Goal: Use online tool/utility: Utilize a website feature to perform a specific function

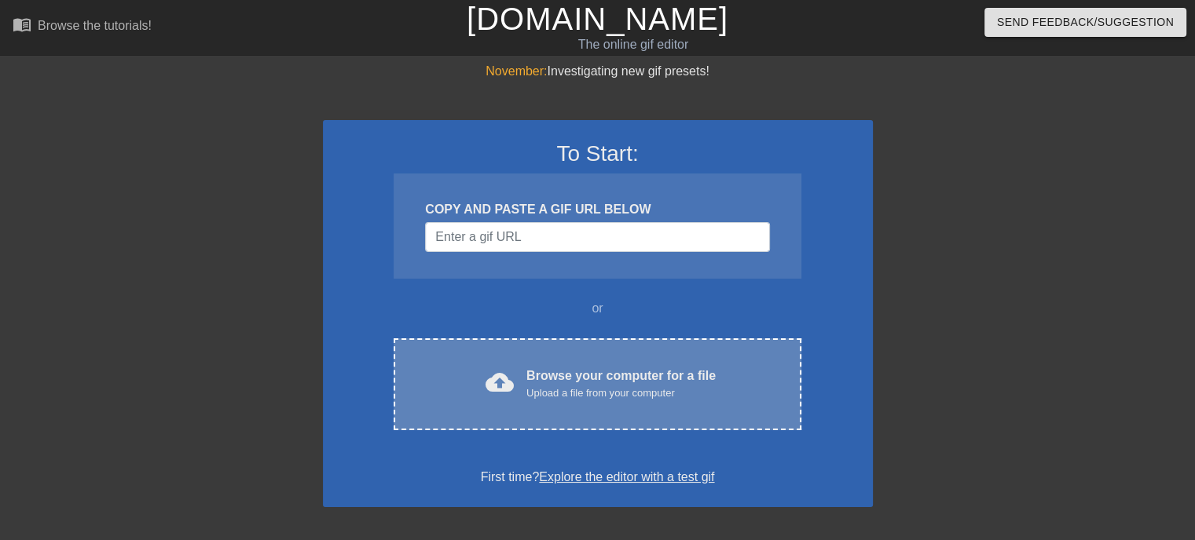
click at [522, 389] on div "cloud_upload Browse your computer for a file Upload a file from your computer" at bounding box center [597, 384] width 341 height 35
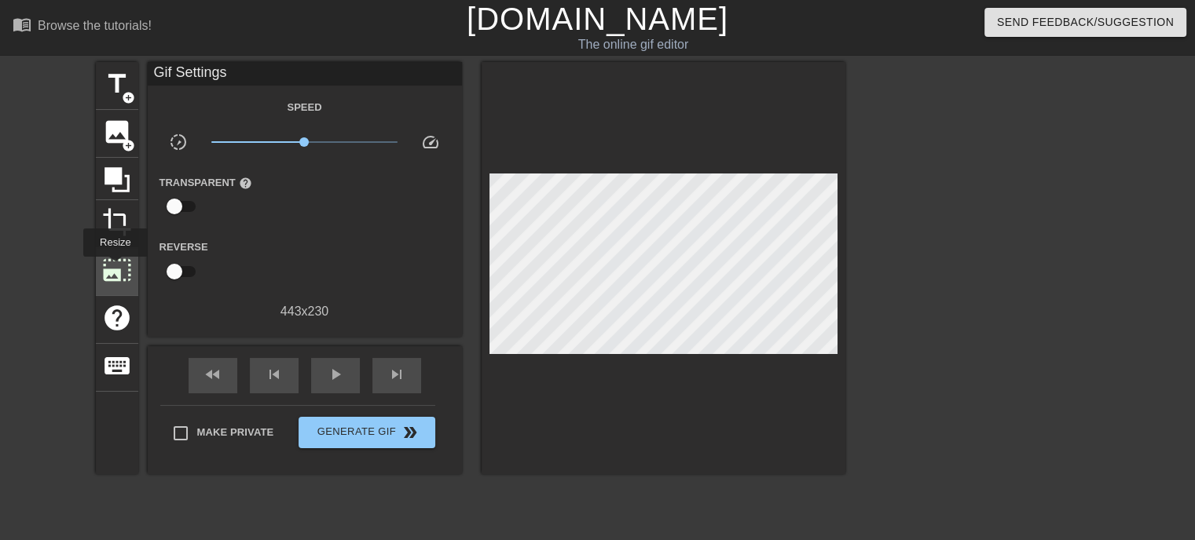
click at [114, 268] on span "photo_size_select_large" at bounding box center [117, 270] width 30 height 30
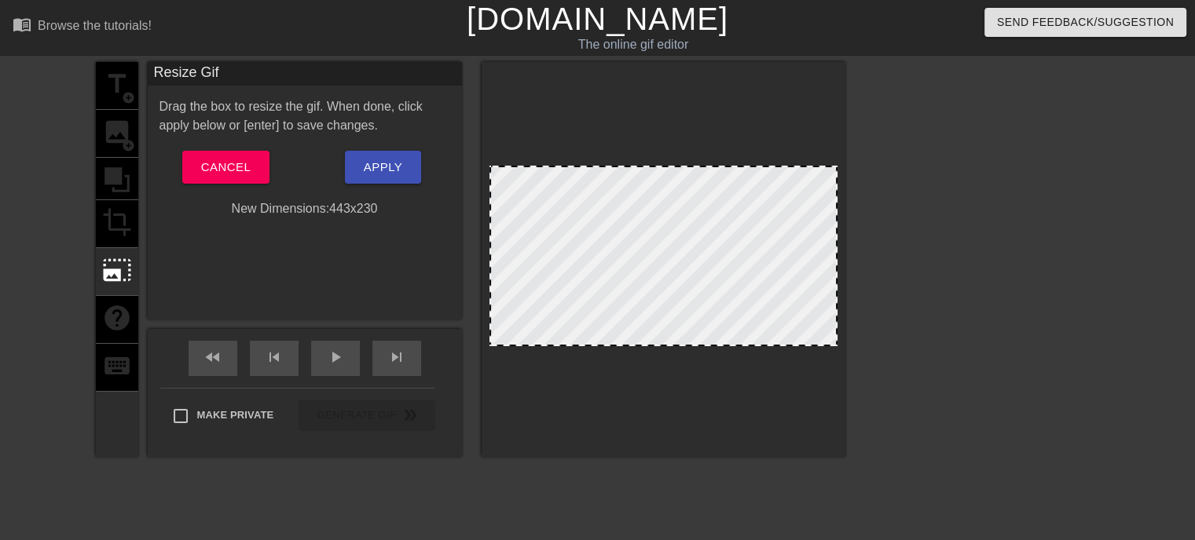
drag, startPoint x: 658, startPoint y: 346, endPoint x: 655, endPoint y: 447, distance: 101.4
click at [655, 447] on div at bounding box center [664, 259] width 364 height 395
drag, startPoint x: 649, startPoint y: 345, endPoint x: 645, endPoint y: 455, distance: 110.1
click at [645, 455] on div at bounding box center [664, 259] width 364 height 395
drag, startPoint x: 616, startPoint y: 345, endPoint x: 616, endPoint y: 442, distance: 97.4
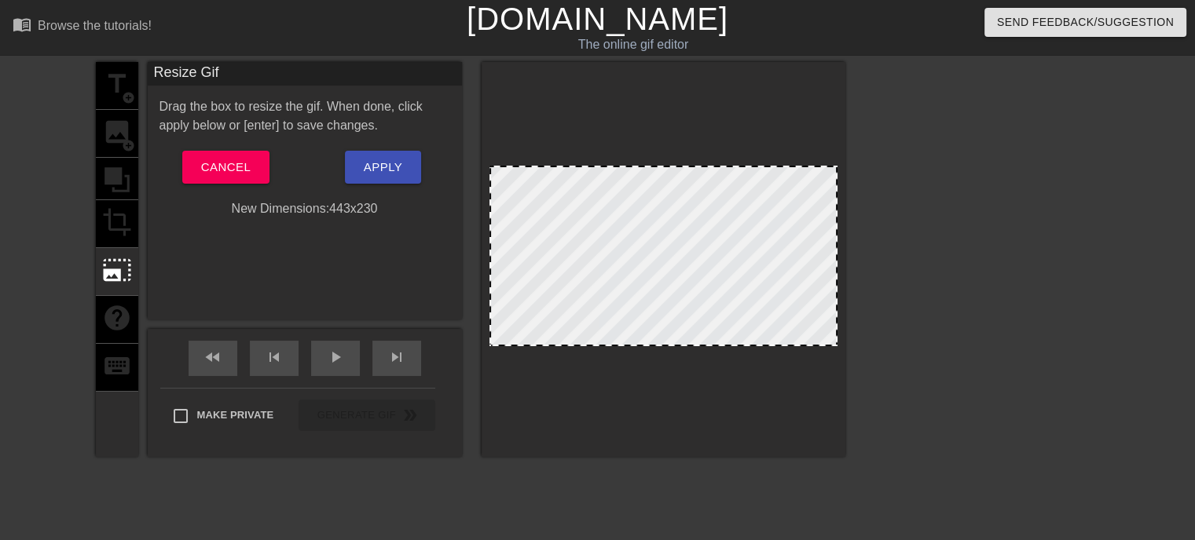
click at [616, 442] on div at bounding box center [664, 259] width 364 height 395
click at [202, 174] on span "Cancel" at bounding box center [225, 167] width 49 height 20
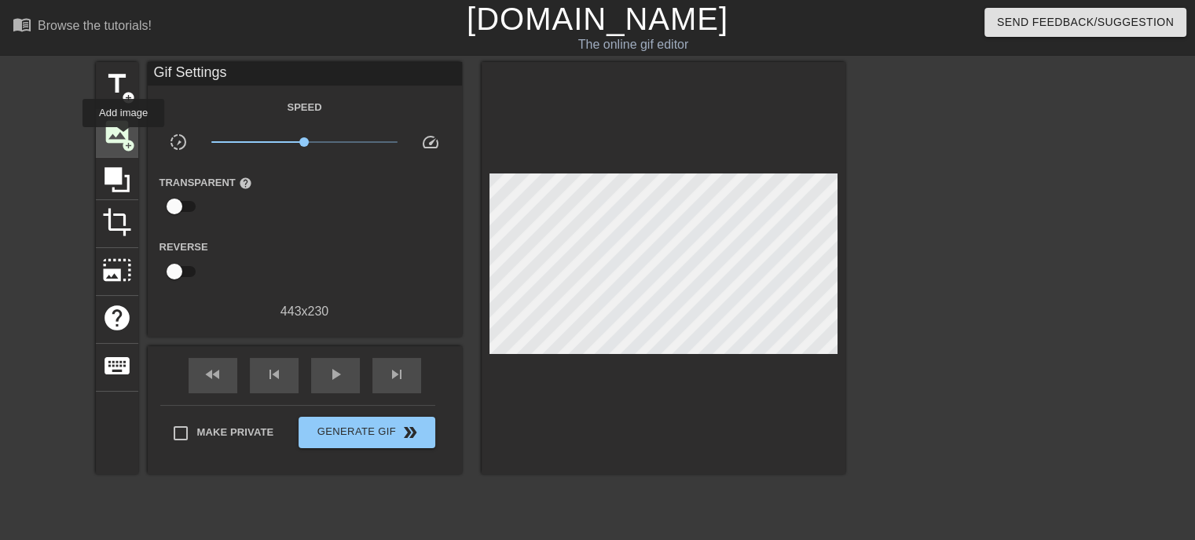
click at [123, 139] on span "add_circle" at bounding box center [128, 145] width 13 height 13
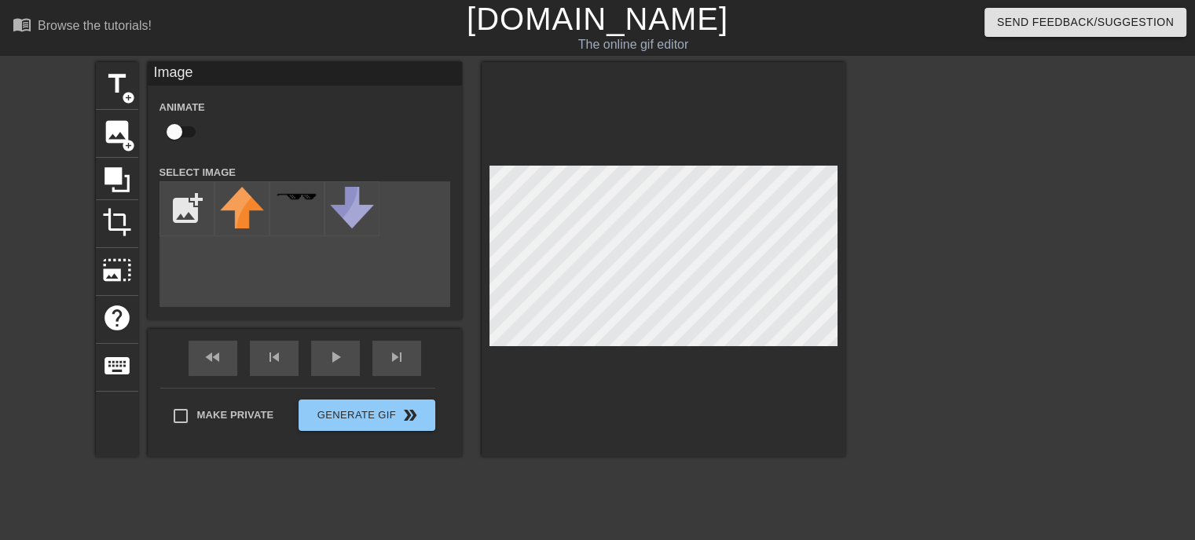
scroll to position [88, 0]
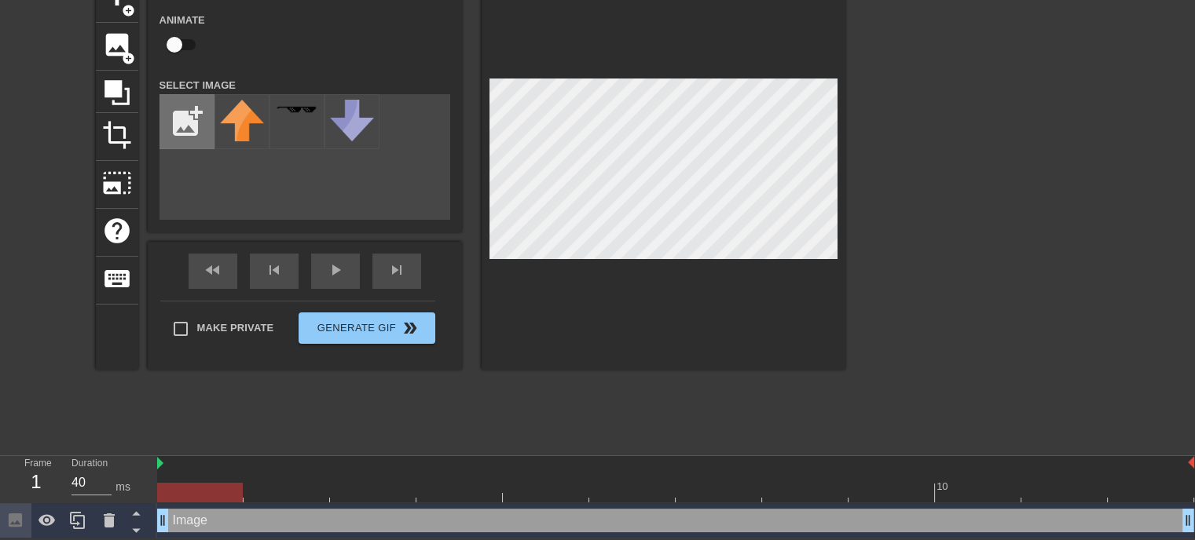
click at [189, 123] on input "file" at bounding box center [186, 121] width 53 height 53
click at [193, 133] on input "file" at bounding box center [186, 121] width 53 height 53
type input "C:\fakepath\BimboMaxx.png"
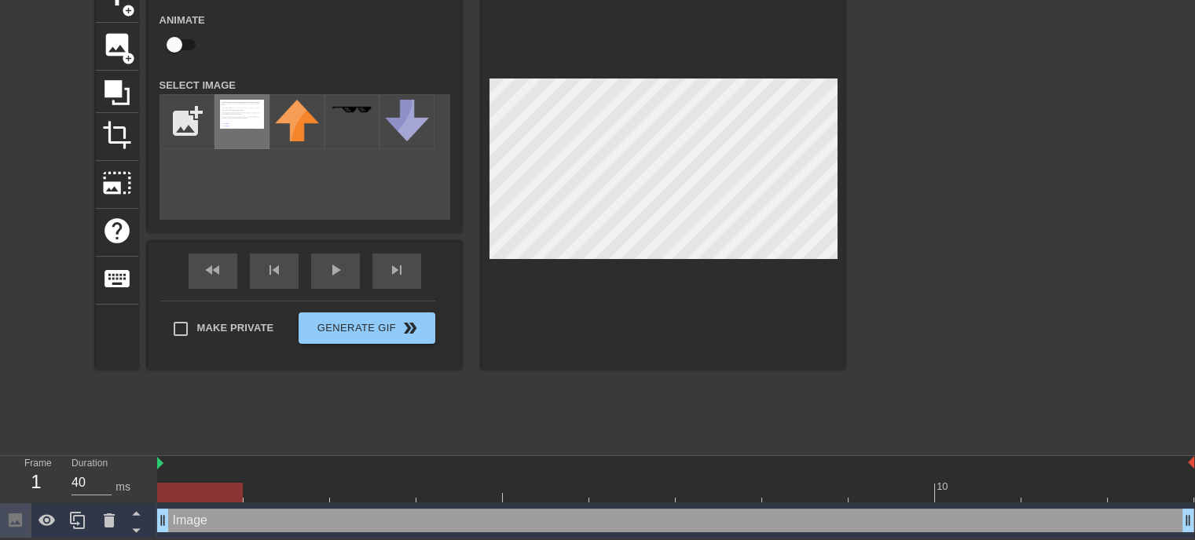
click at [242, 115] on img at bounding box center [242, 114] width 44 height 29
click at [692, 301] on div at bounding box center [664, 172] width 364 height 395
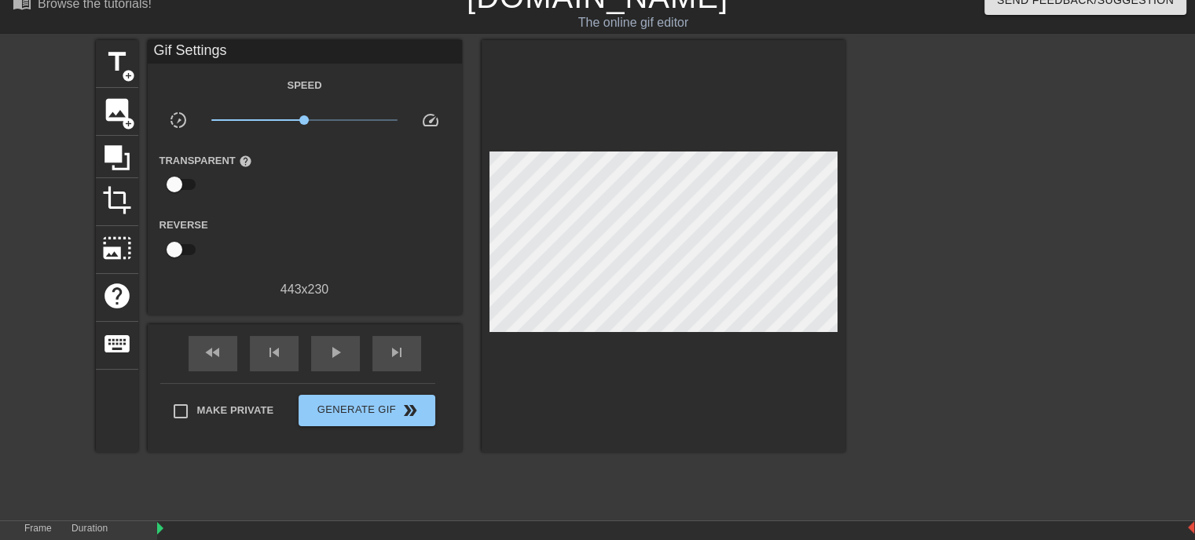
scroll to position [19, 0]
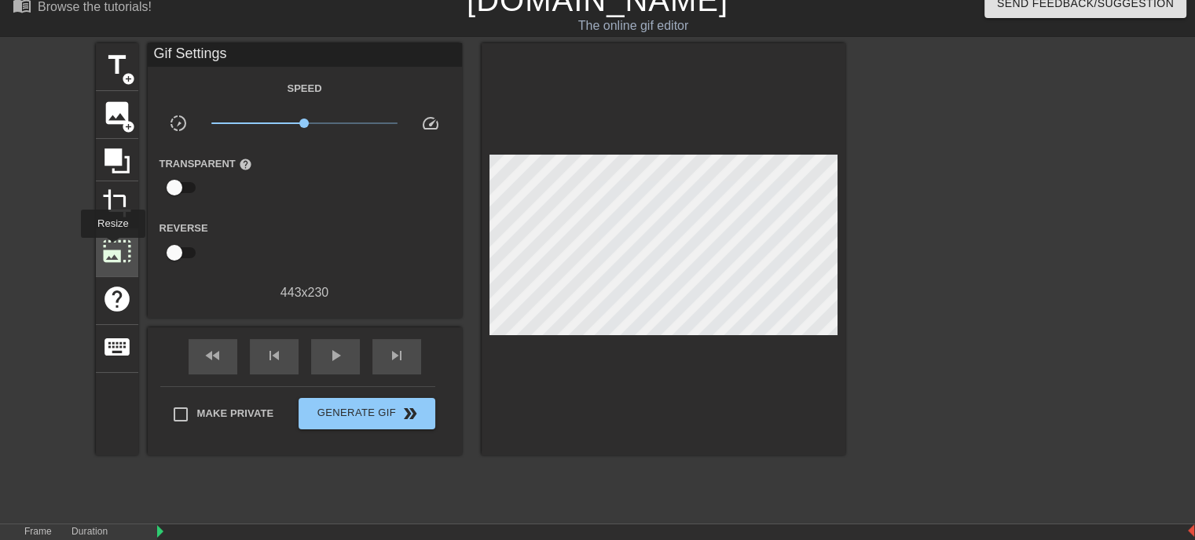
click at [112, 249] on span "photo_size_select_large" at bounding box center [117, 251] width 30 height 30
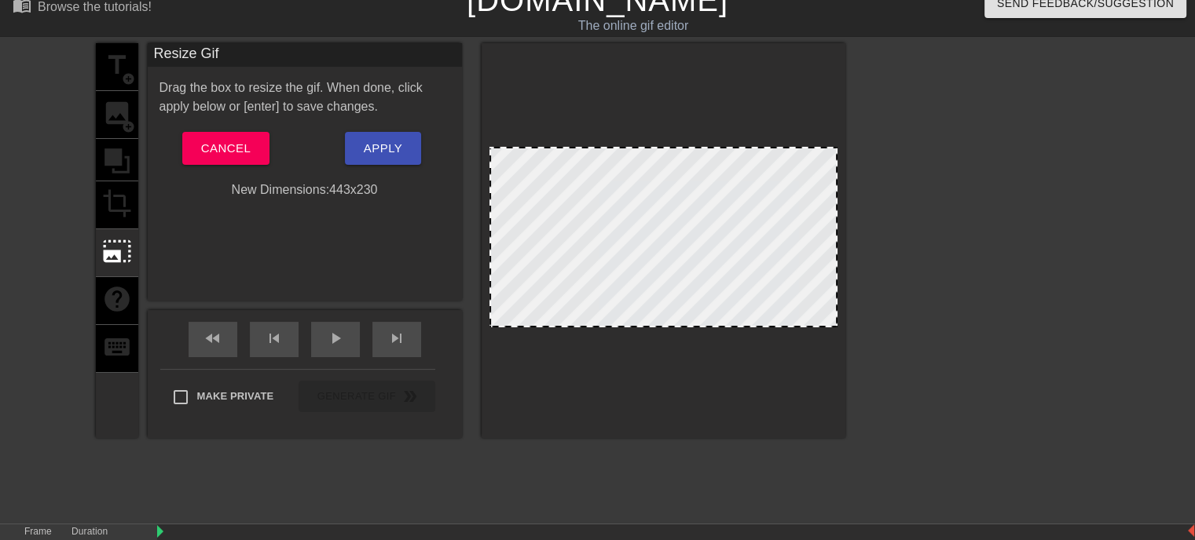
click at [349, 185] on div "New Dimensions: 443 x 230" at bounding box center [305, 190] width 314 height 19
drag, startPoint x: 710, startPoint y: 324, endPoint x: 694, endPoint y: 449, distance: 125.9
click at [694, 449] on div "title add_circle image add_circle crop photo_size_select_large help keyboard Re…" at bounding box center [470, 278] width 749 height 471
drag, startPoint x: 578, startPoint y: 324, endPoint x: 572, endPoint y: 475, distance: 151.0
click at [572, 475] on div "title add_circle image add_circle crop photo_size_select_large help keyboard Re…" at bounding box center [470, 278] width 749 height 471
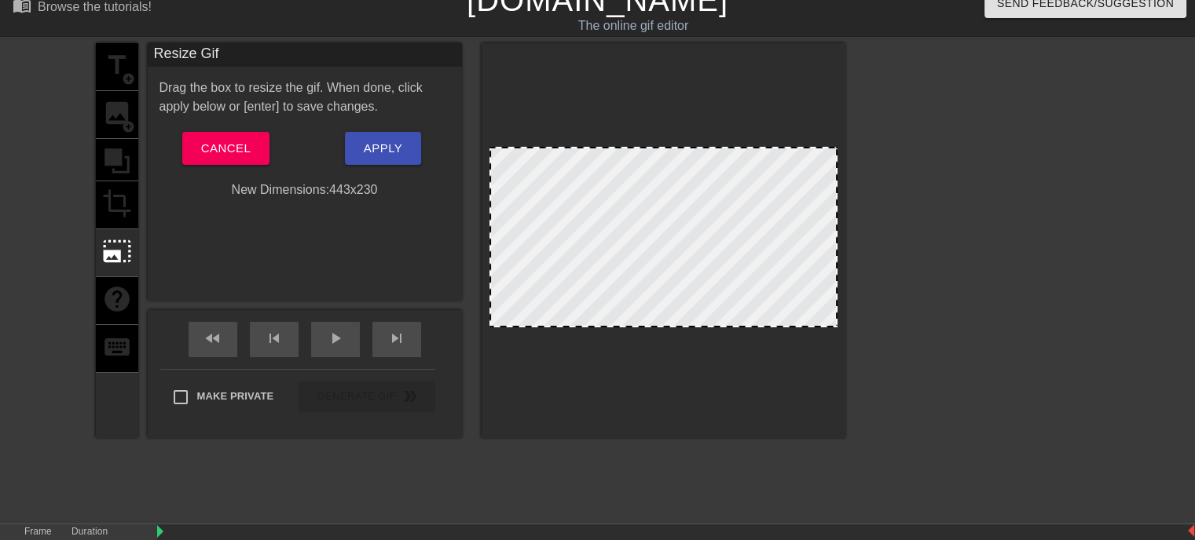
drag, startPoint x: 659, startPoint y: 326, endPoint x: 704, endPoint y: 361, distance: 57.1
click at [704, 361] on div at bounding box center [664, 240] width 364 height 395
click at [204, 145] on span "Cancel" at bounding box center [225, 148] width 49 height 20
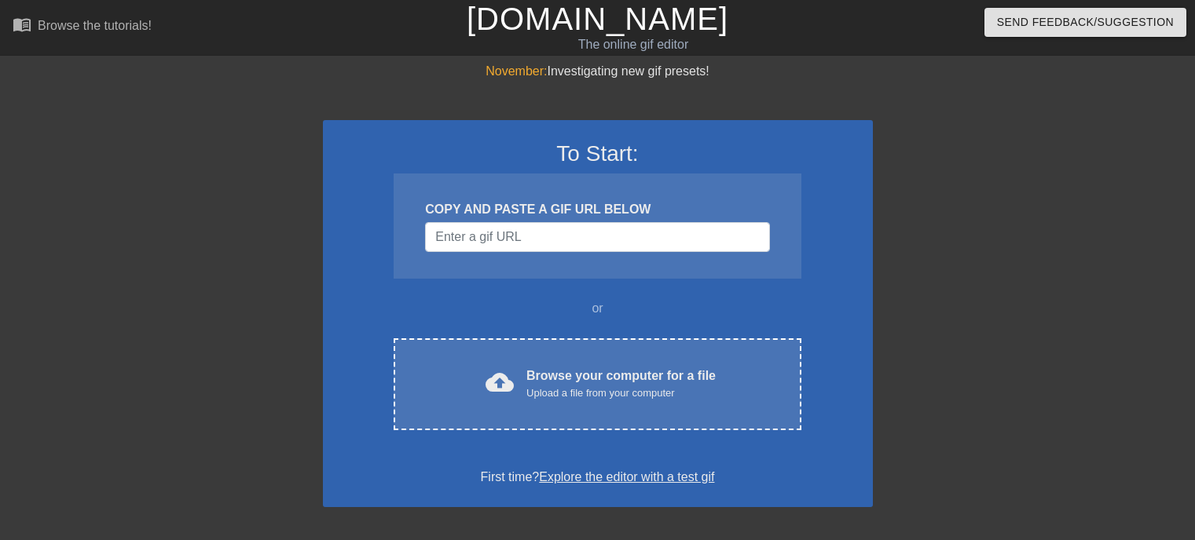
scroll to position [20, 0]
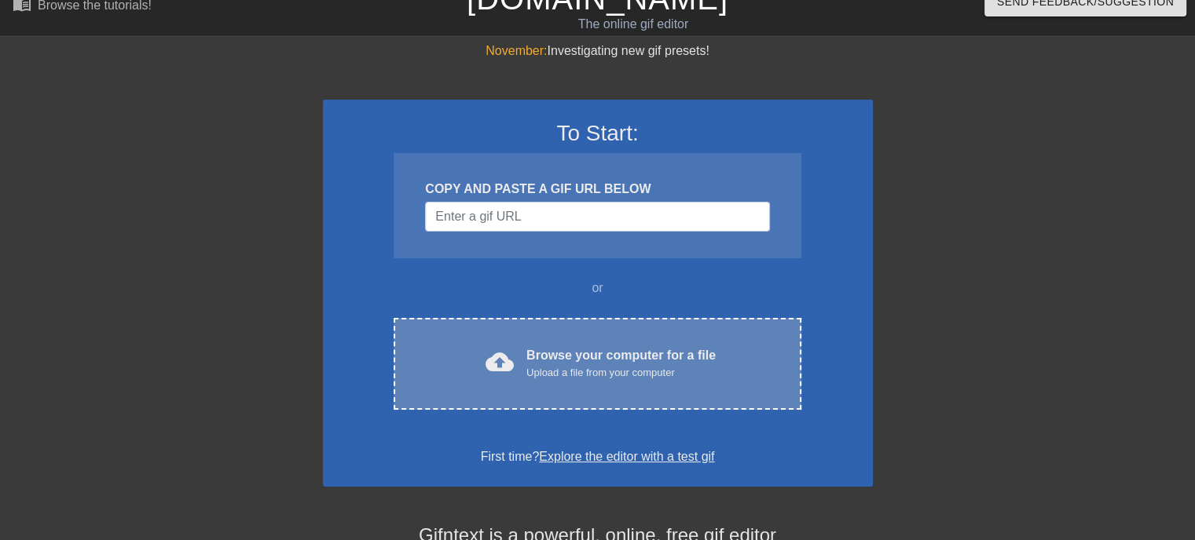
click at [571, 361] on div "Browse your computer for a file Upload a file from your computer" at bounding box center [620, 363] width 189 height 35
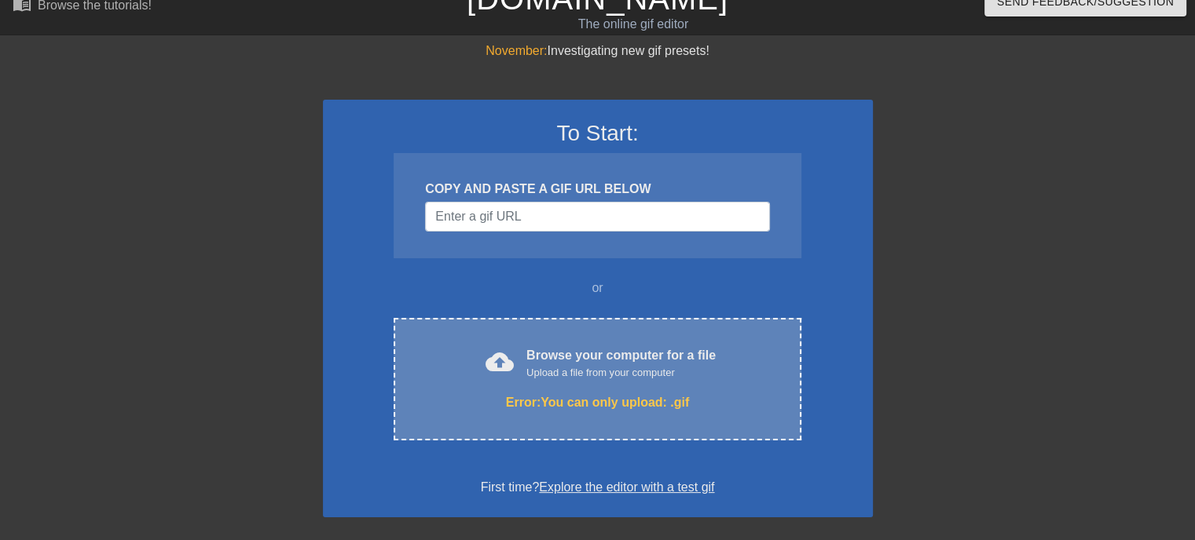
click at [551, 394] on div "Error: You can only upload: .gif" at bounding box center [597, 403] width 341 height 19
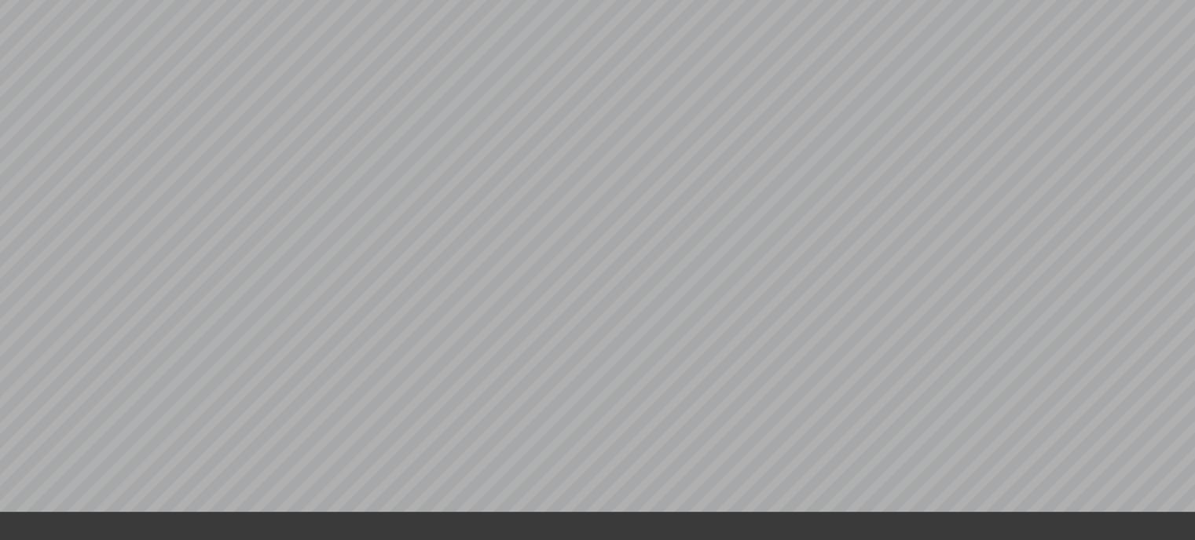
scroll to position [489, 0]
